Goal: Task Accomplishment & Management: Manage account settings

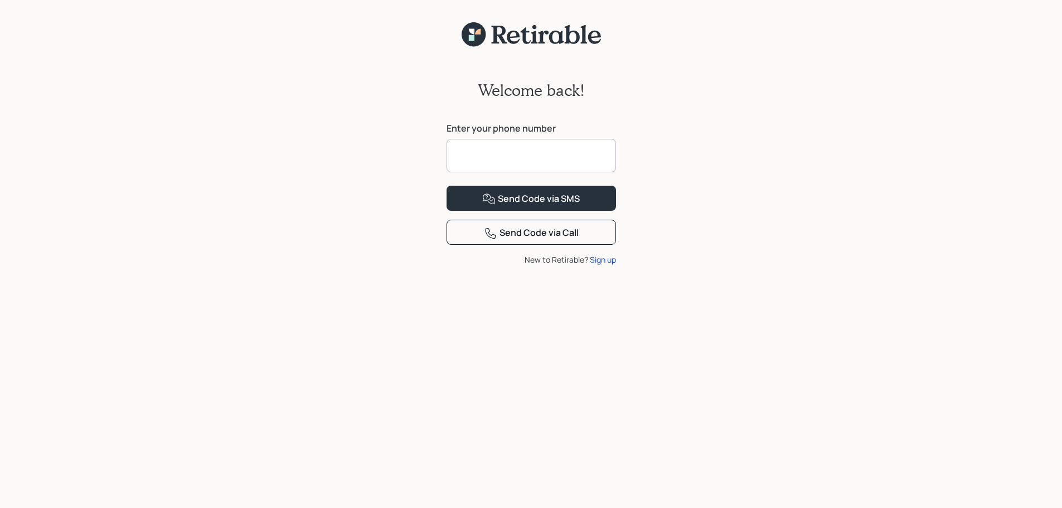
click at [513, 143] on input at bounding box center [531, 155] width 169 height 33
type input "**********"
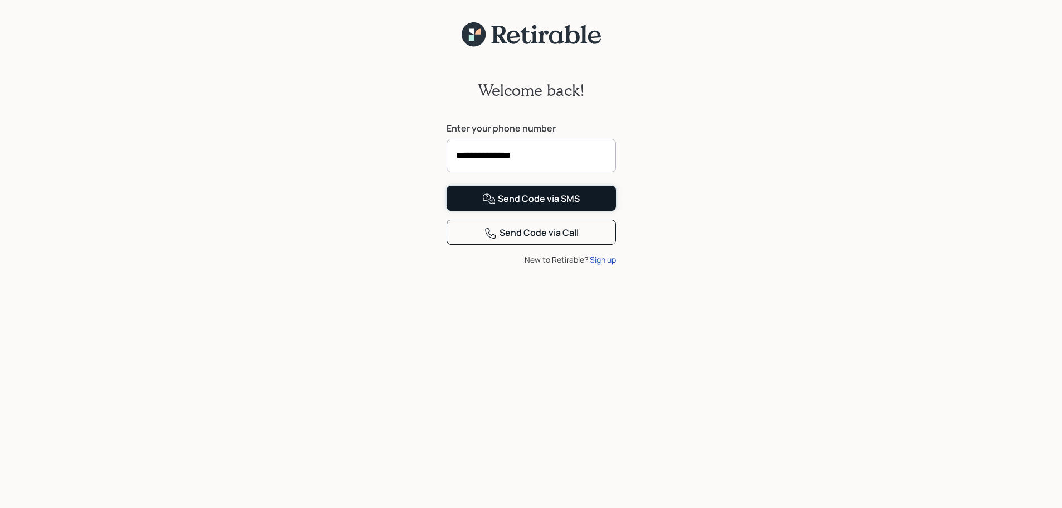
click at [566, 206] on div "Send Code via SMS" at bounding box center [531, 198] width 98 height 13
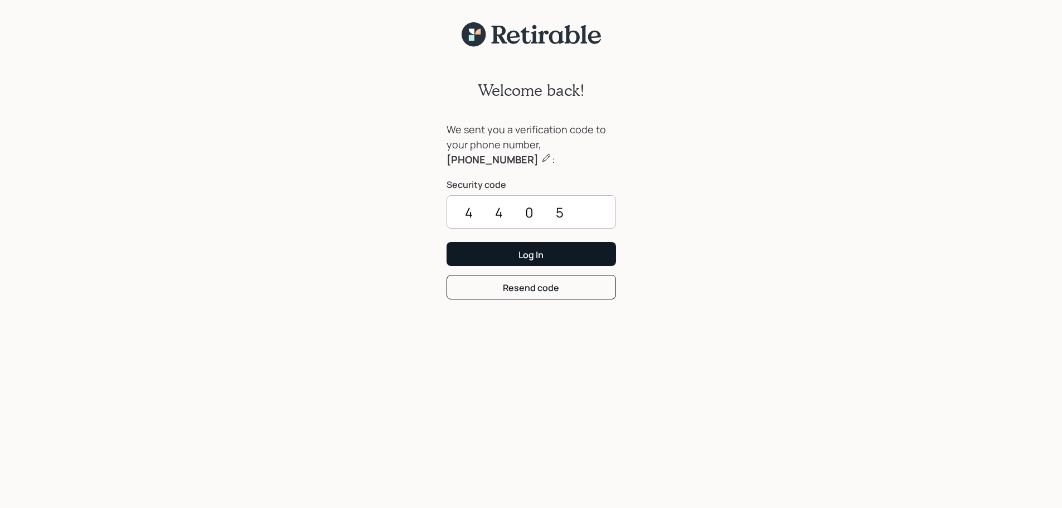
type input "4405"
click at [573, 254] on button "Log In" at bounding box center [531, 254] width 169 height 24
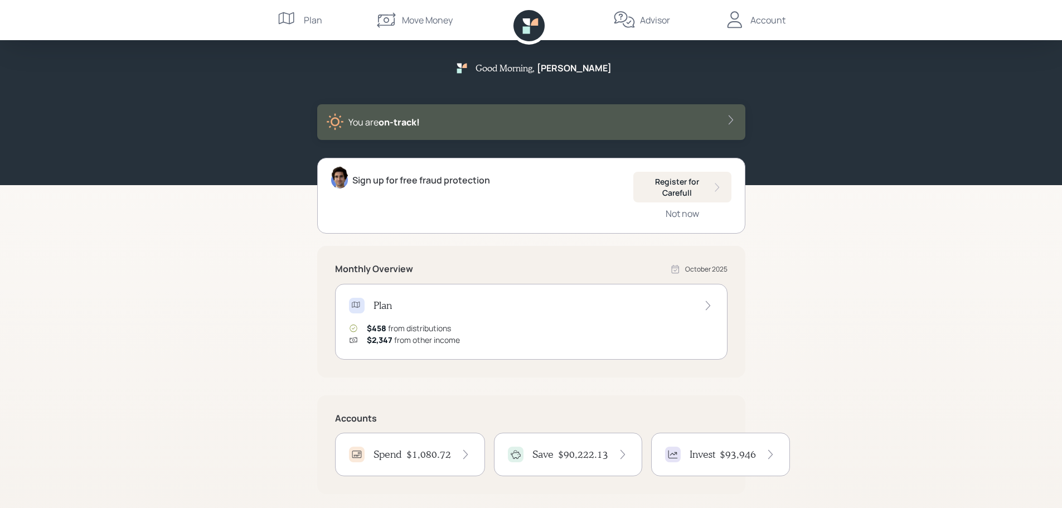
drag, startPoint x: 757, startPoint y: 20, endPoint x: 756, endPoint y: 12, distance: 7.8
click at [756, 12] on div "Account" at bounding box center [755, 20] width 62 height 40
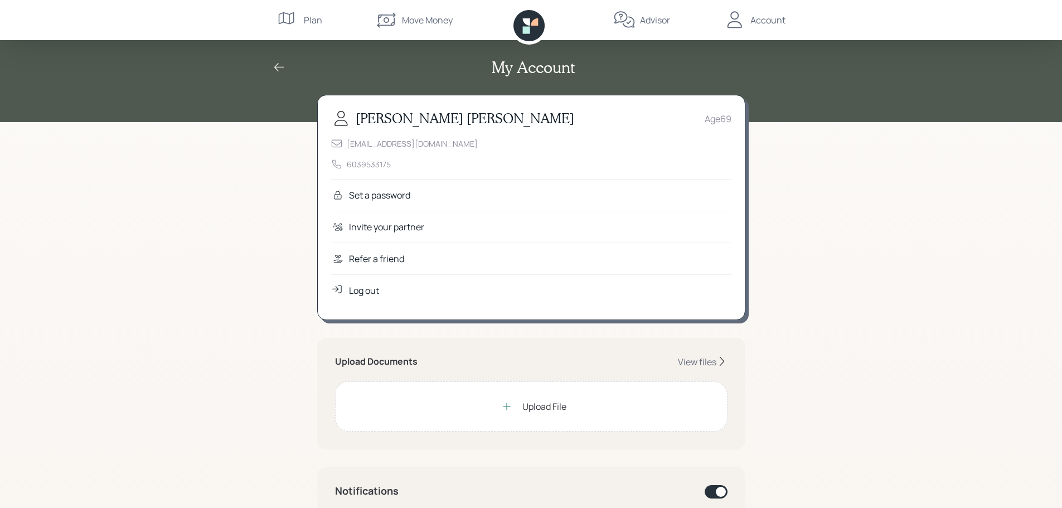
click at [356, 287] on div "Log out" at bounding box center [364, 290] width 30 height 13
